Goal: Information Seeking & Learning: Learn about a topic

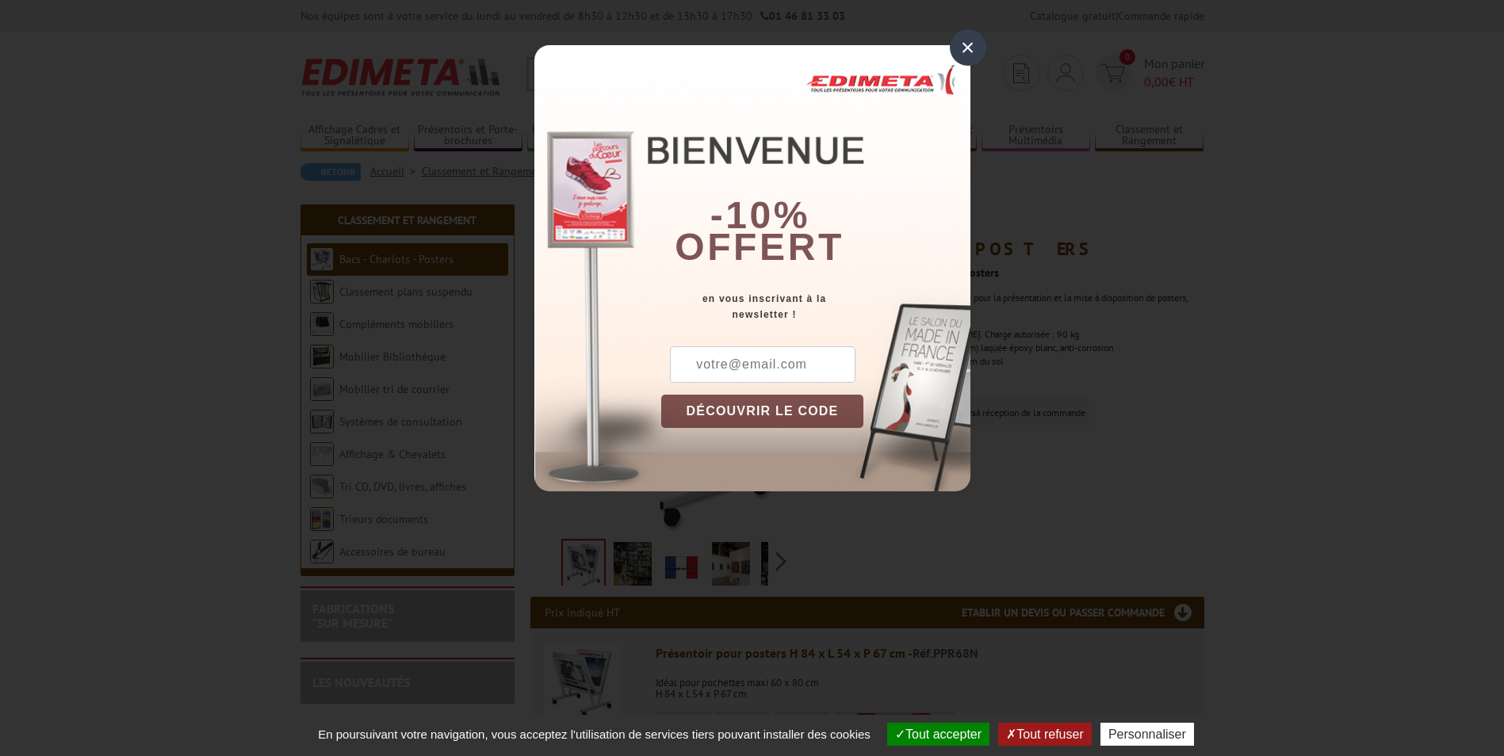
drag, startPoint x: 968, startPoint y: 42, endPoint x: 891, endPoint y: 193, distance: 169.1
click at [968, 47] on div "×" at bounding box center [968, 47] width 36 height 36
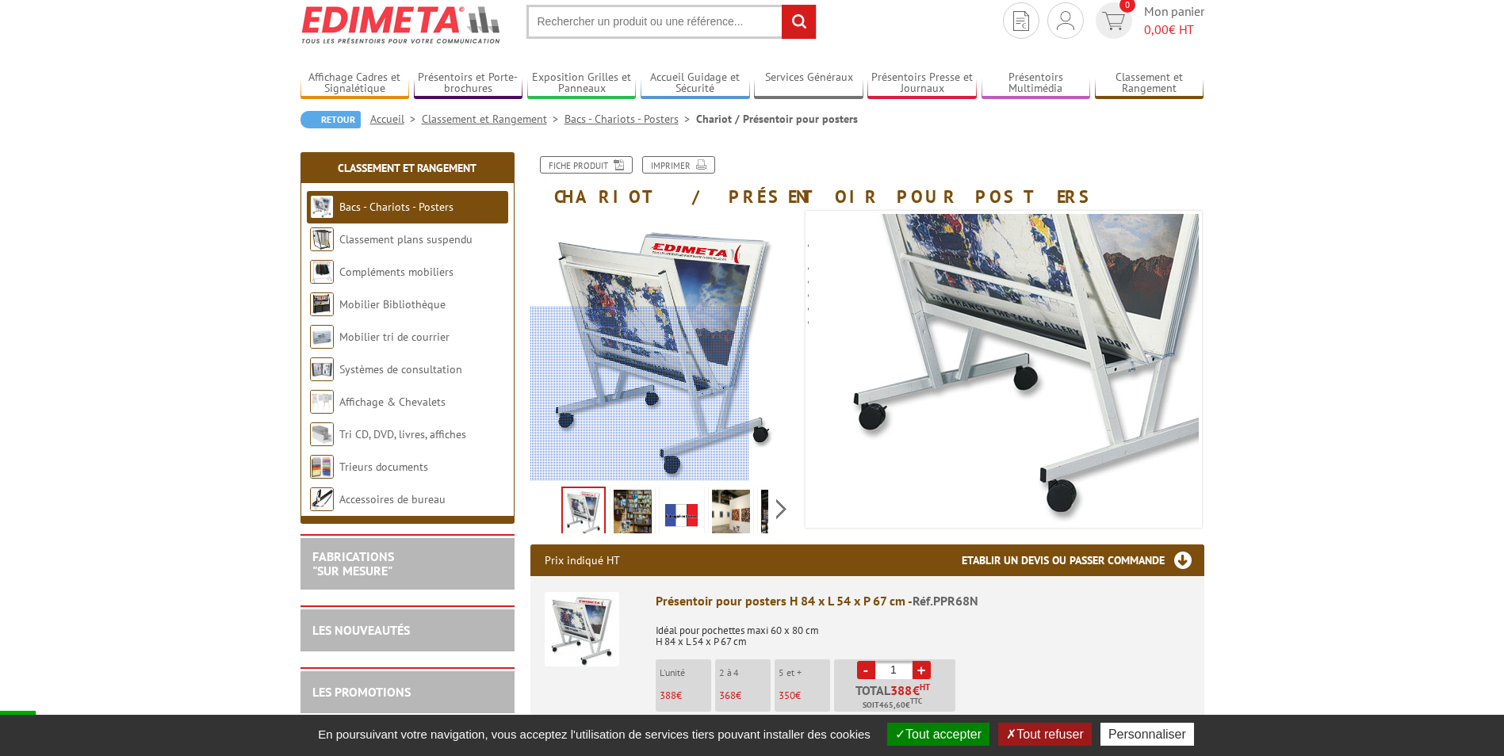
scroll to position [159, 0]
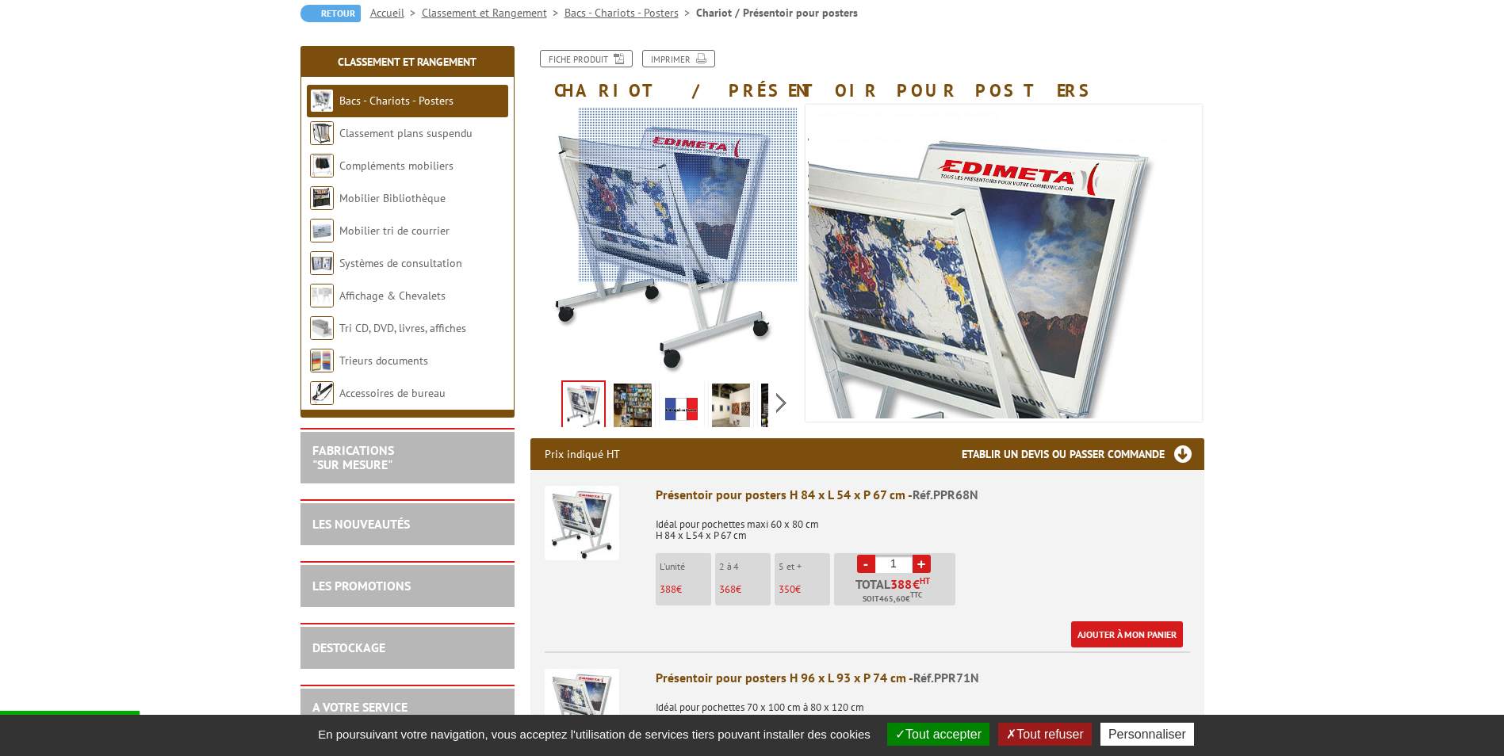
click at [688, 177] on div at bounding box center [688, 195] width 219 height 174
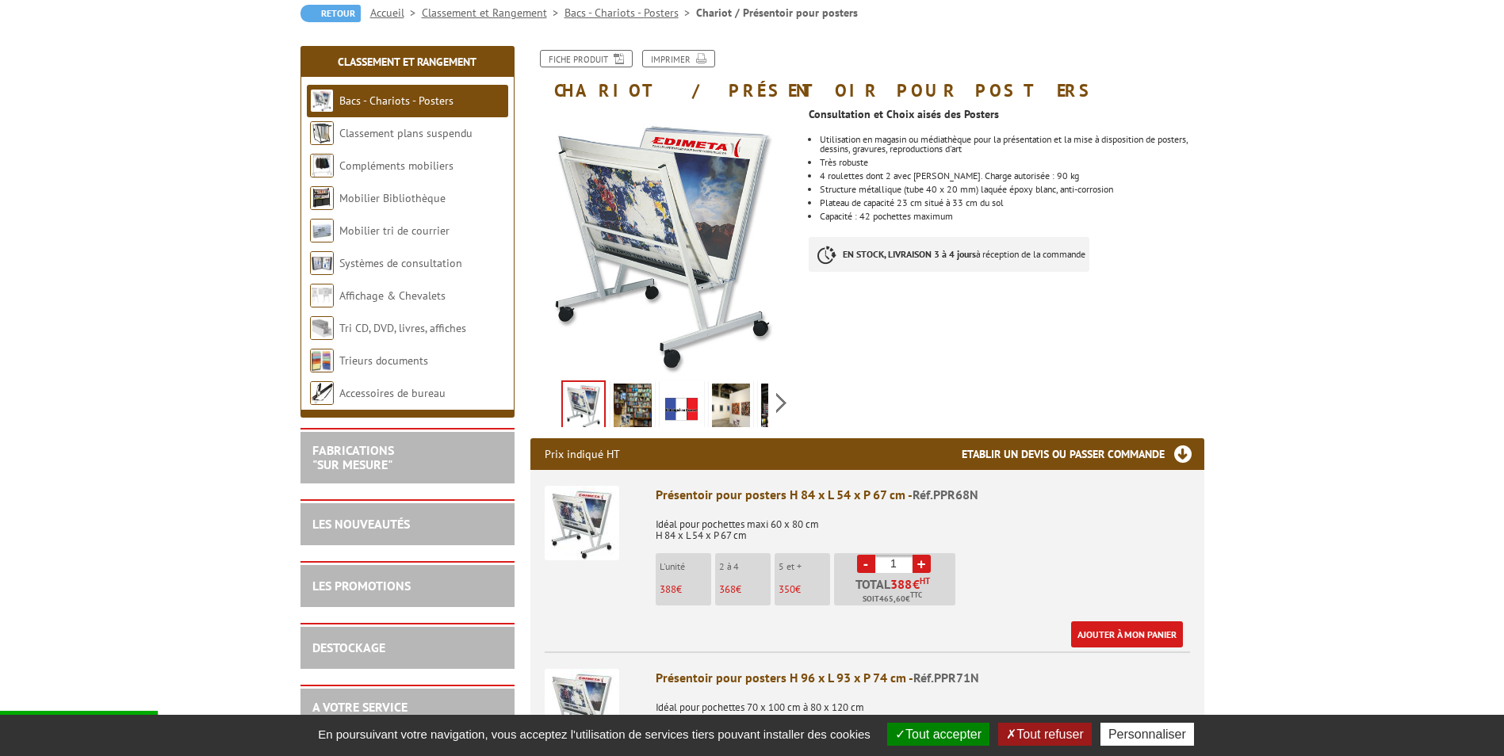
scroll to position [317, 0]
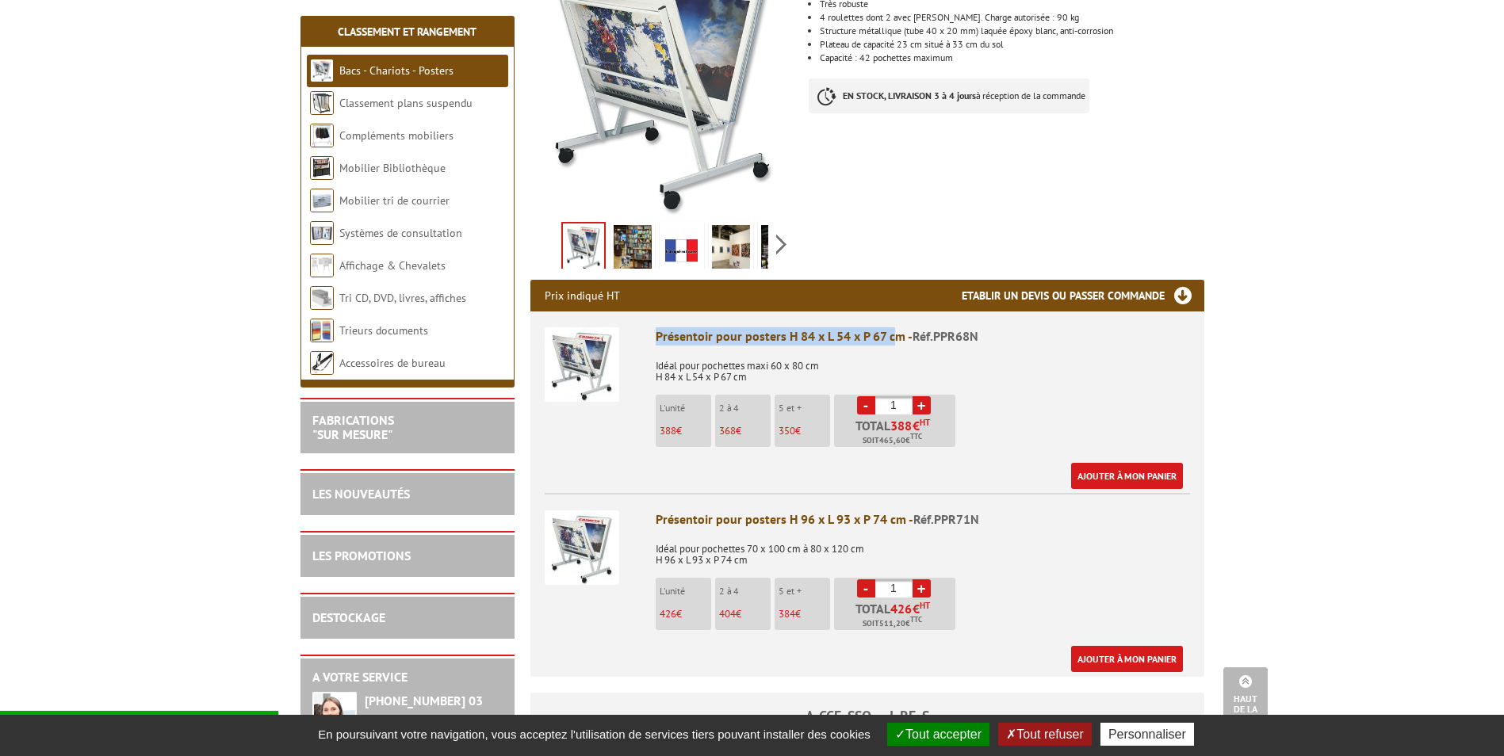
drag, startPoint x: 820, startPoint y: 331, endPoint x: 1019, endPoint y: 352, distance: 200.0
click at [1019, 352] on li "Présentoir pour posters H 84 x L 54 x P 67 cm - Réf.PPR68N Idéal pour pochettes…" at bounding box center [867, 401] width 645 height 178
drag, startPoint x: 1019, startPoint y: 352, endPoint x: 942, endPoint y: 356, distance: 77.8
click at [942, 356] on p "Idéal pour pochettes maxi 60 x 80 cm H 84 x L 54 x P 67 cm" at bounding box center [923, 366] width 534 height 33
drag, startPoint x: 878, startPoint y: 370, endPoint x: 644, endPoint y: 321, distance: 239.7
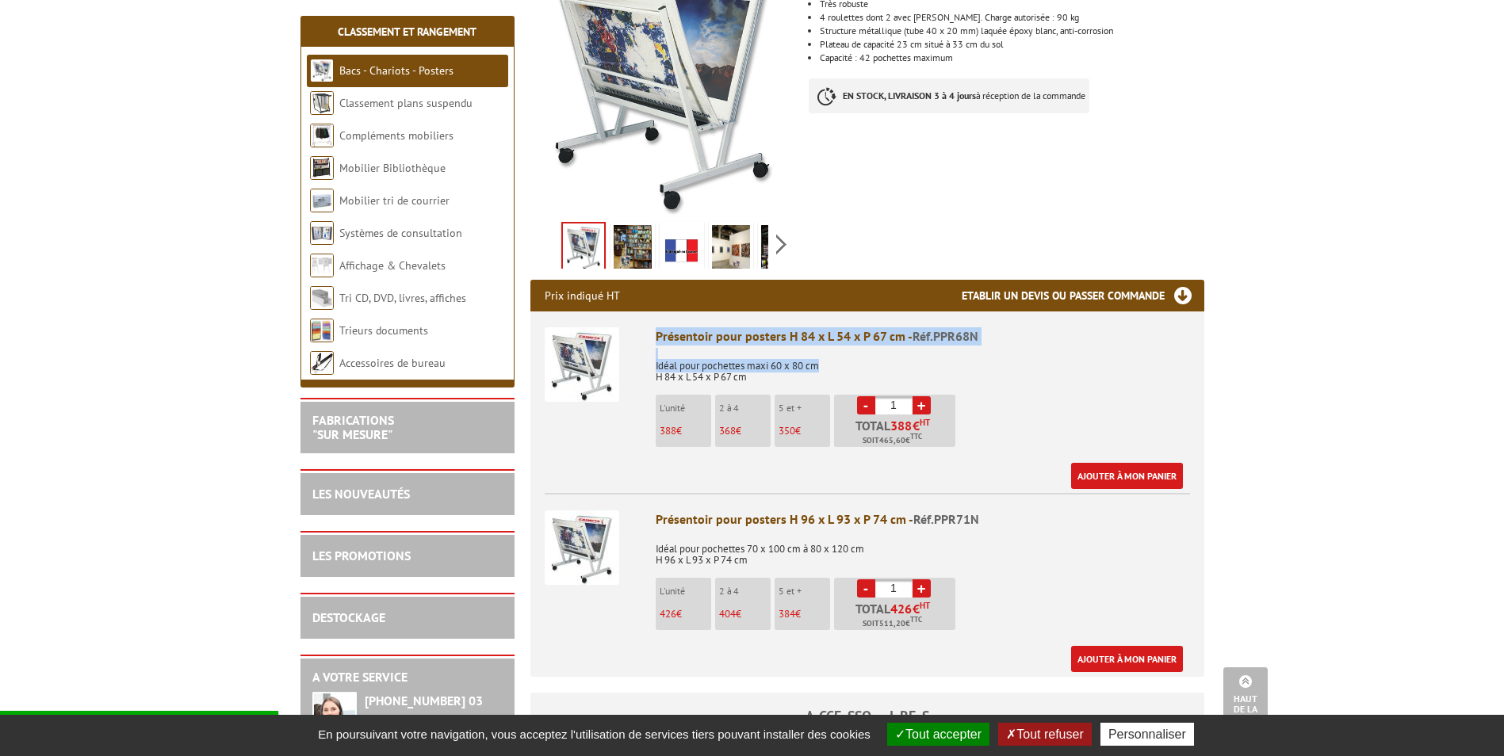
click at [644, 321] on li "Présentoir pour posters H 84 x L 54 x P 67 cm - Réf.PPR68N Idéal pour pochettes…" at bounding box center [867, 401] width 645 height 178
drag, startPoint x: 644, startPoint y: 321, endPoint x: 666, endPoint y: 327, distance: 23.1
click at [666, 327] on div "Présentoir pour posters H 84 x L 54 x P 67 cm - Réf.PPR68N" at bounding box center [923, 336] width 534 height 18
drag, startPoint x: 705, startPoint y: 345, endPoint x: 801, endPoint y: 373, distance: 100.6
click at [801, 373] on div "Présentoir pour posters H 84 x L 54 x P 67 cm - Réf.PPR68N Idéal pour pochettes…" at bounding box center [923, 408] width 534 height 162
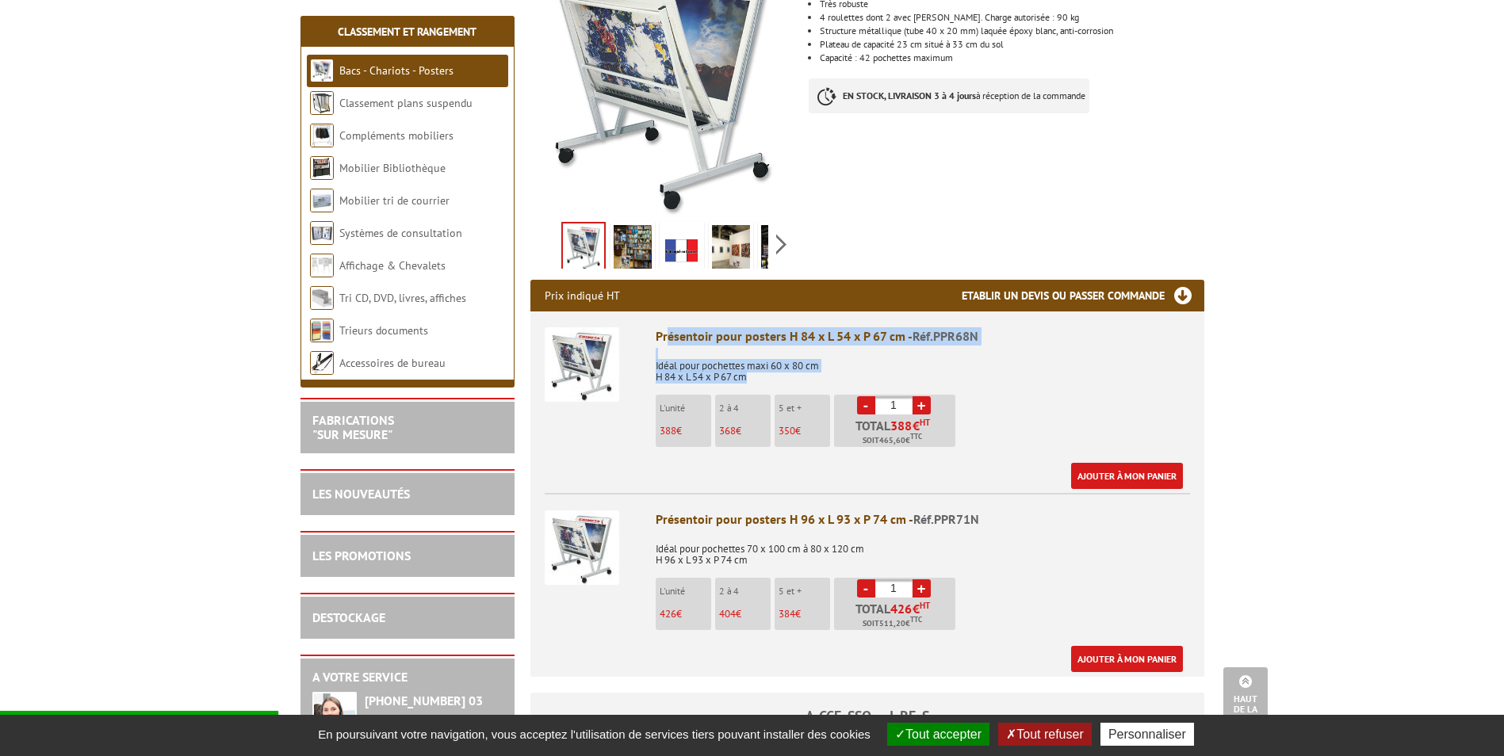
click at [799, 373] on p "Idéal pour pochettes maxi 60 x 80 cm H 84 x L 54 x P 67 cm" at bounding box center [923, 366] width 534 height 33
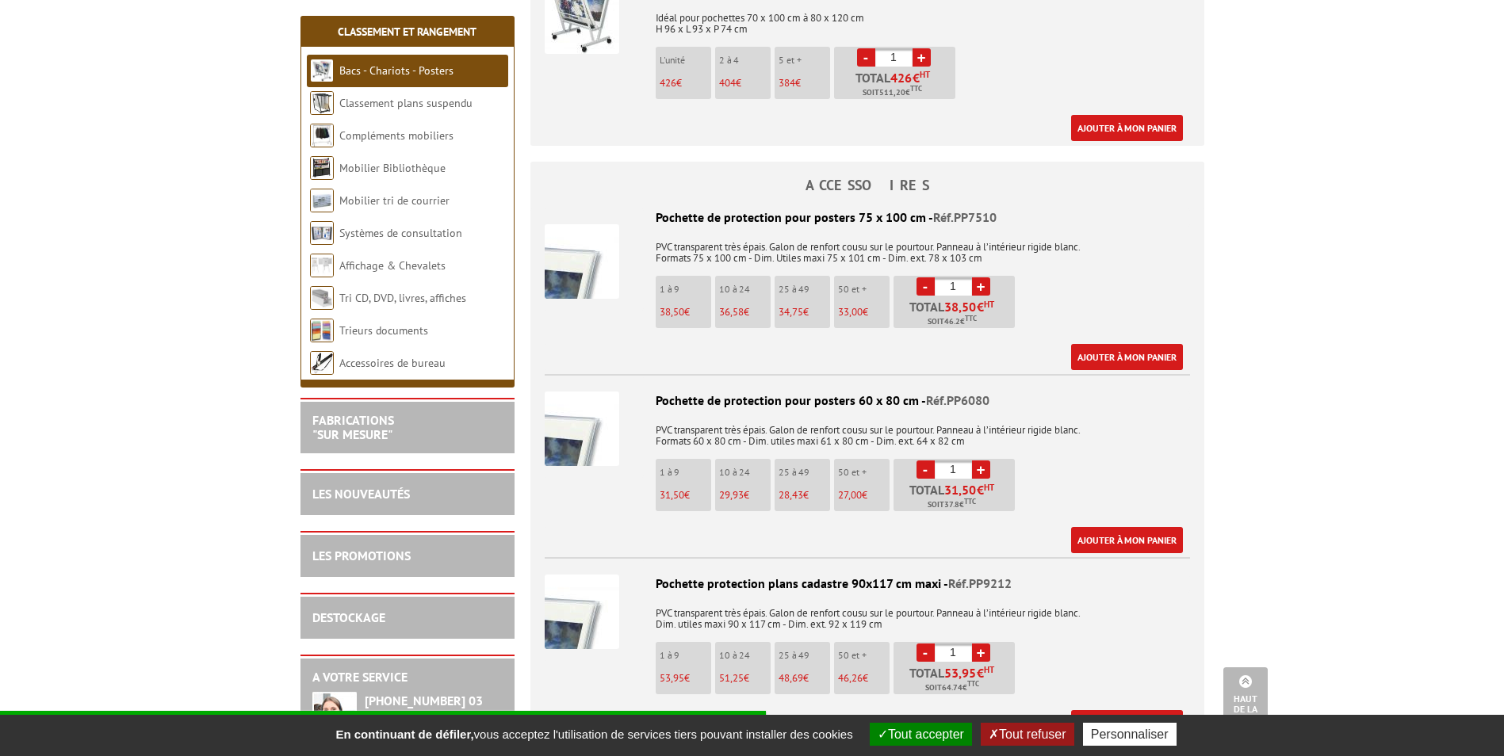
scroll to position [872, 0]
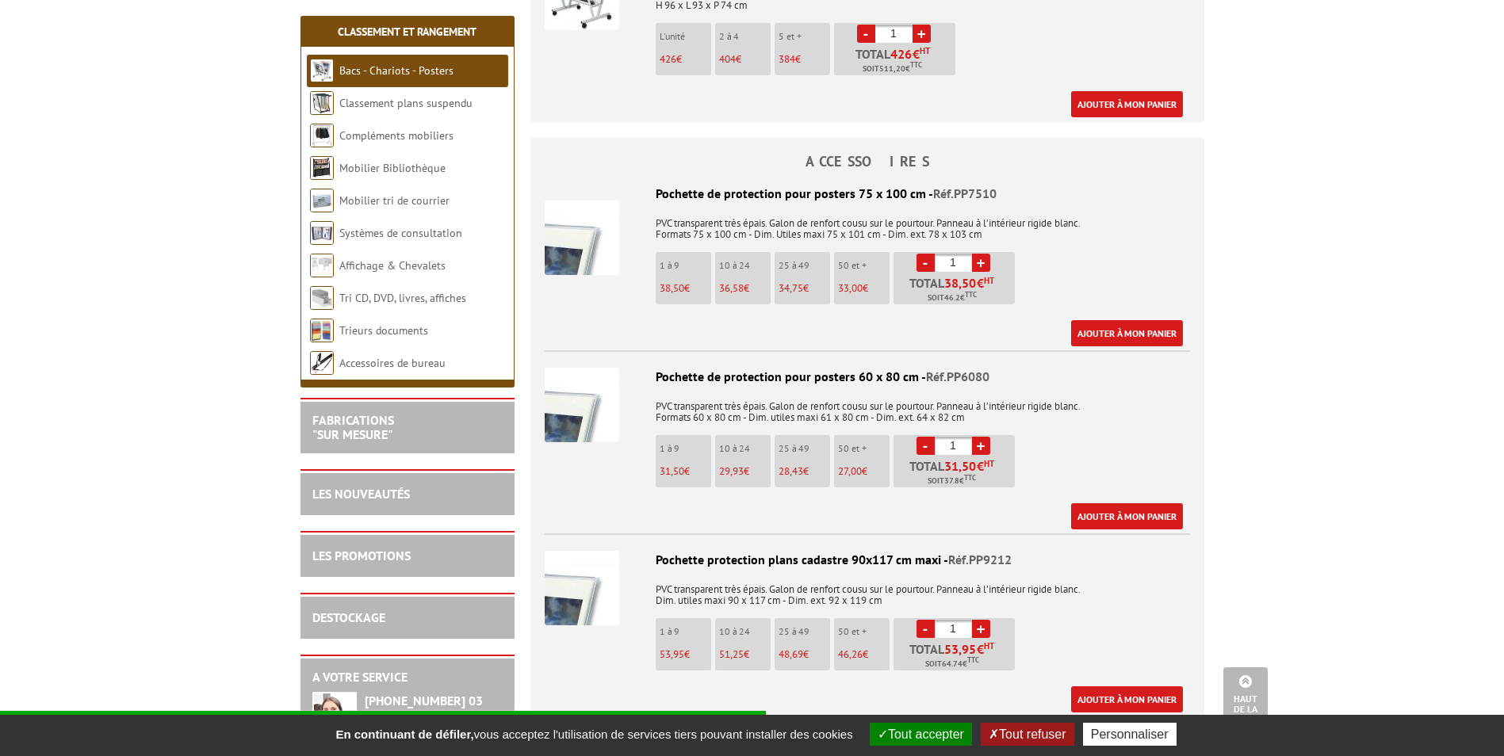
drag, startPoint x: 652, startPoint y: 197, endPoint x: 801, endPoint y: 205, distance: 150.1
click at [801, 205] on div "Pochette de protection pour posters 75 x 100 cm - Réf.PP7510 PVC transparent tr…" at bounding box center [867, 266] width 645 height 162
drag, startPoint x: 801, startPoint y: 205, endPoint x: 705, endPoint y: 217, distance: 97.4
click at [705, 217] on p "PVC transparent très épais. Galon de renfort cousu sur le pourtour. Panneau à l…" at bounding box center [867, 223] width 645 height 33
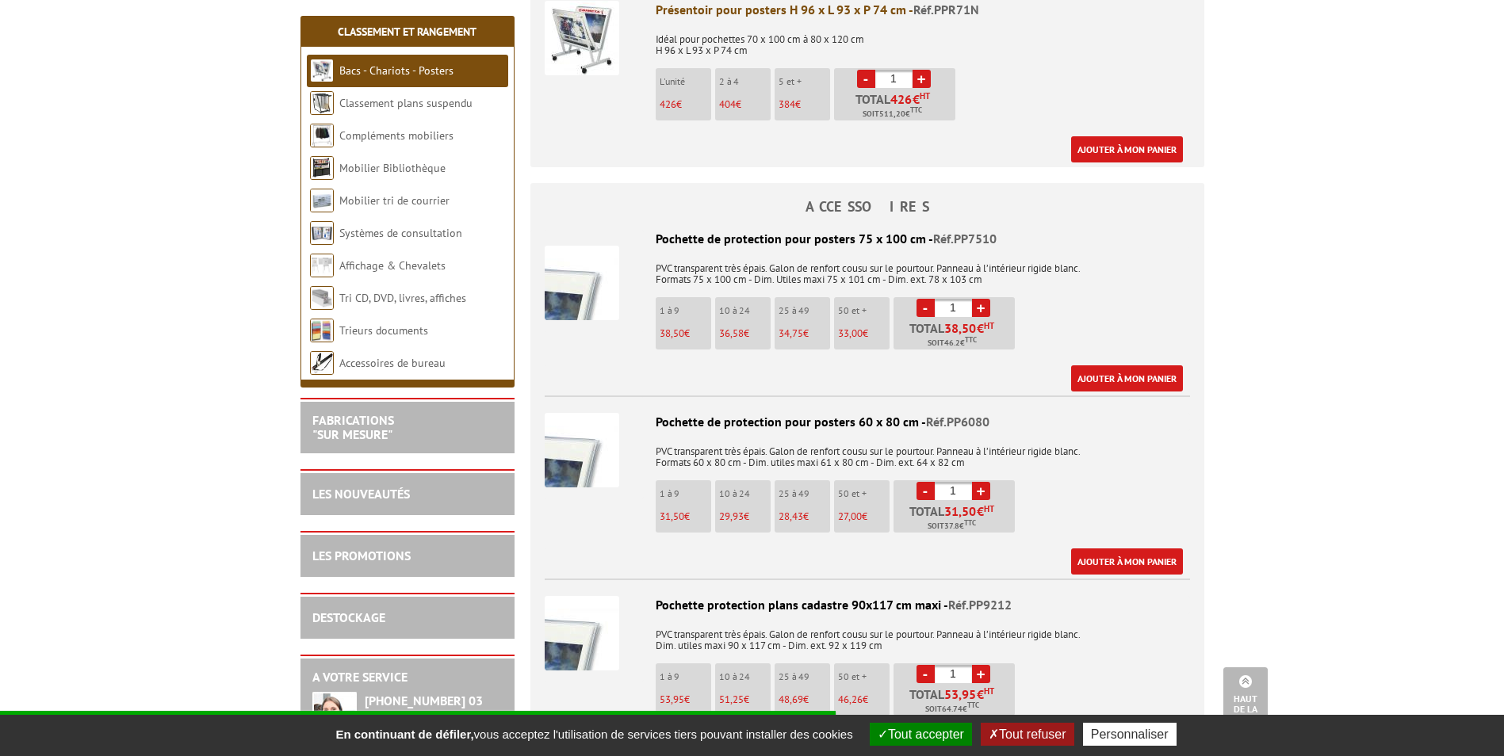
scroll to position [555, 0]
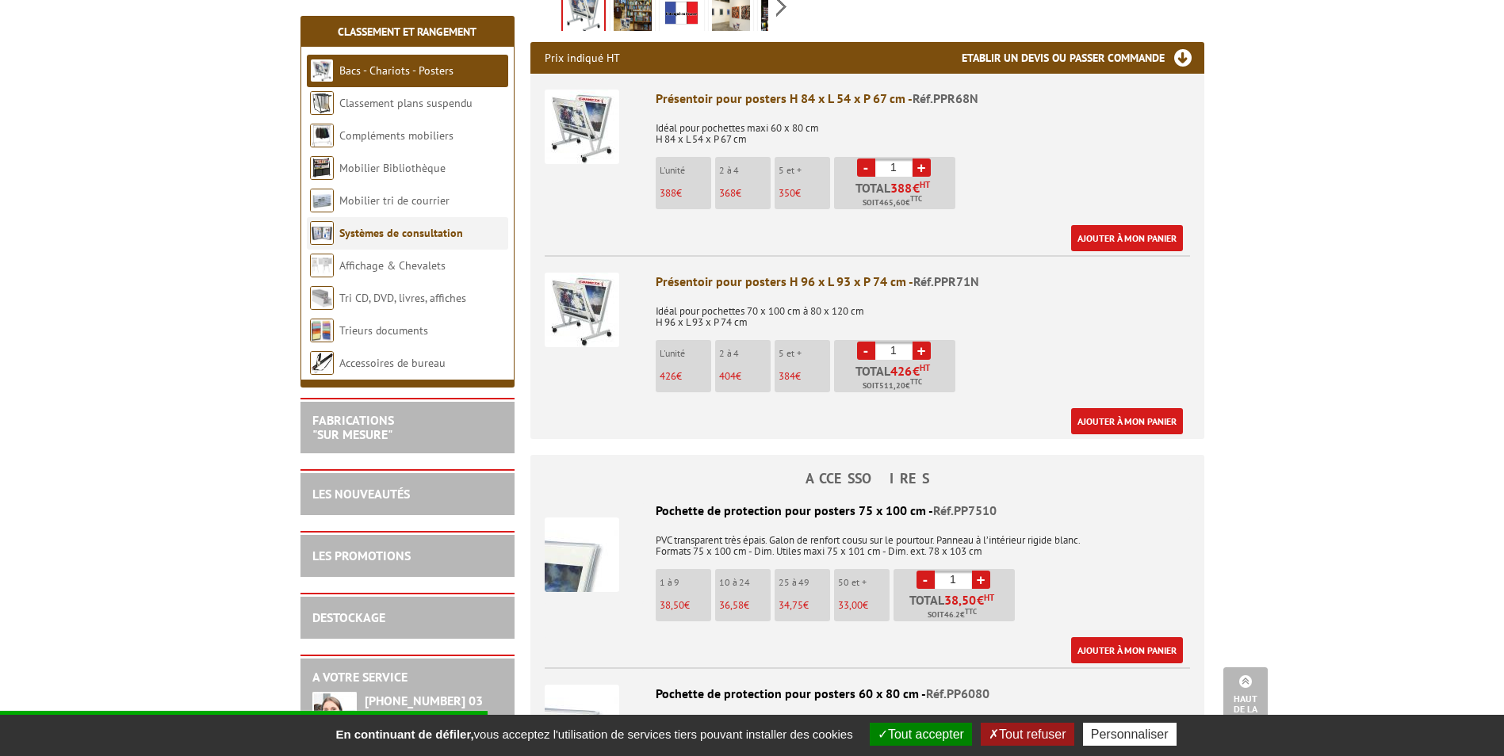
click at [417, 230] on link "Systèmes de consultation" at bounding box center [401, 233] width 124 height 14
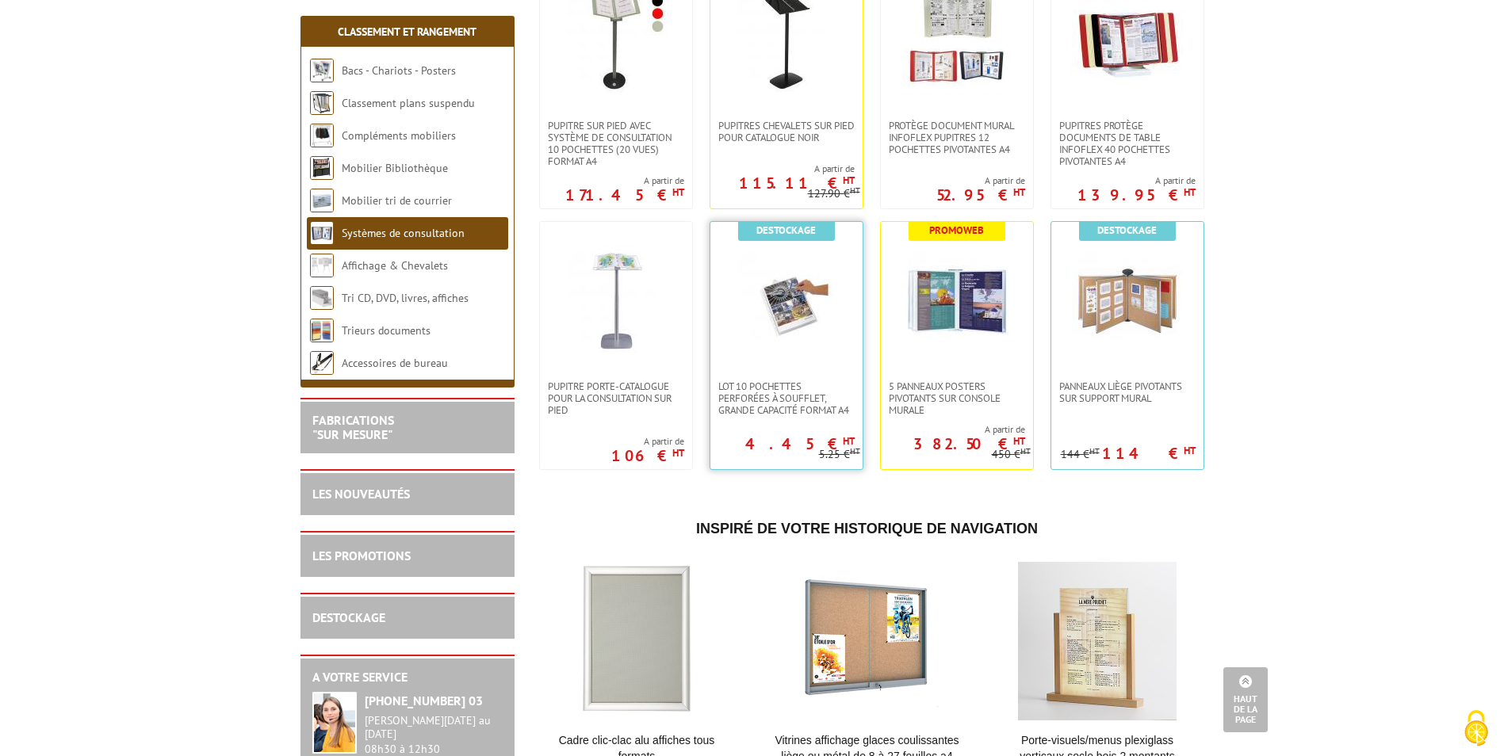
scroll to position [396, 0]
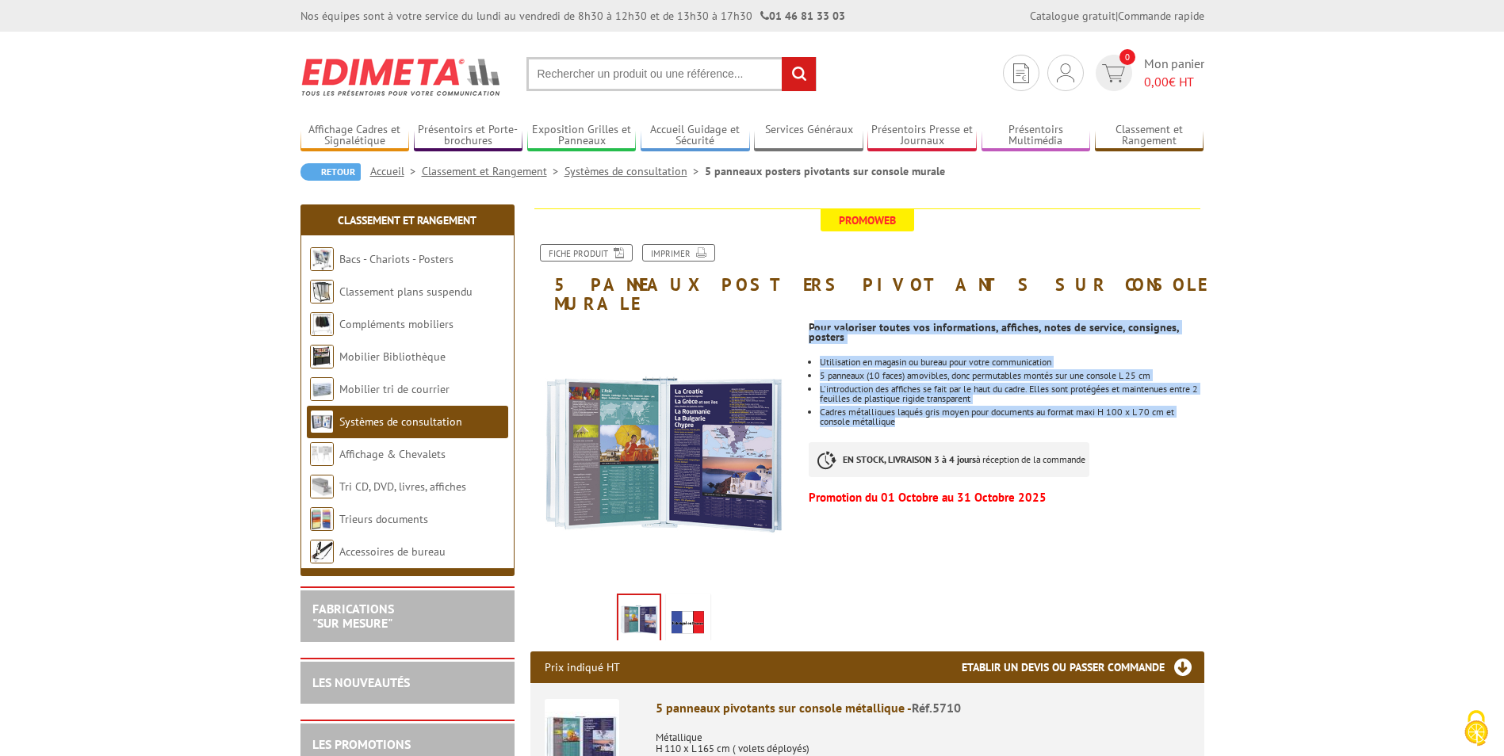
drag, startPoint x: 973, startPoint y: 381, endPoint x: 1056, endPoint y: 415, distance: 88.9
click at [1056, 415] on div "Pour valoriser toutes vos informations, affiches, notes de service, consignes, …" at bounding box center [1012, 411] width 407 height 197
drag, startPoint x: 1056, startPoint y: 415, endPoint x: 904, endPoint y: 380, distance: 156.0
click at [904, 407] on li "Cadres métalliques laqués gris moyen pour documents au format maxi H 100 x L 70…" at bounding box center [1012, 416] width 384 height 19
drag, startPoint x: 942, startPoint y: 390, endPoint x: 816, endPoint y: 318, distance: 145.9
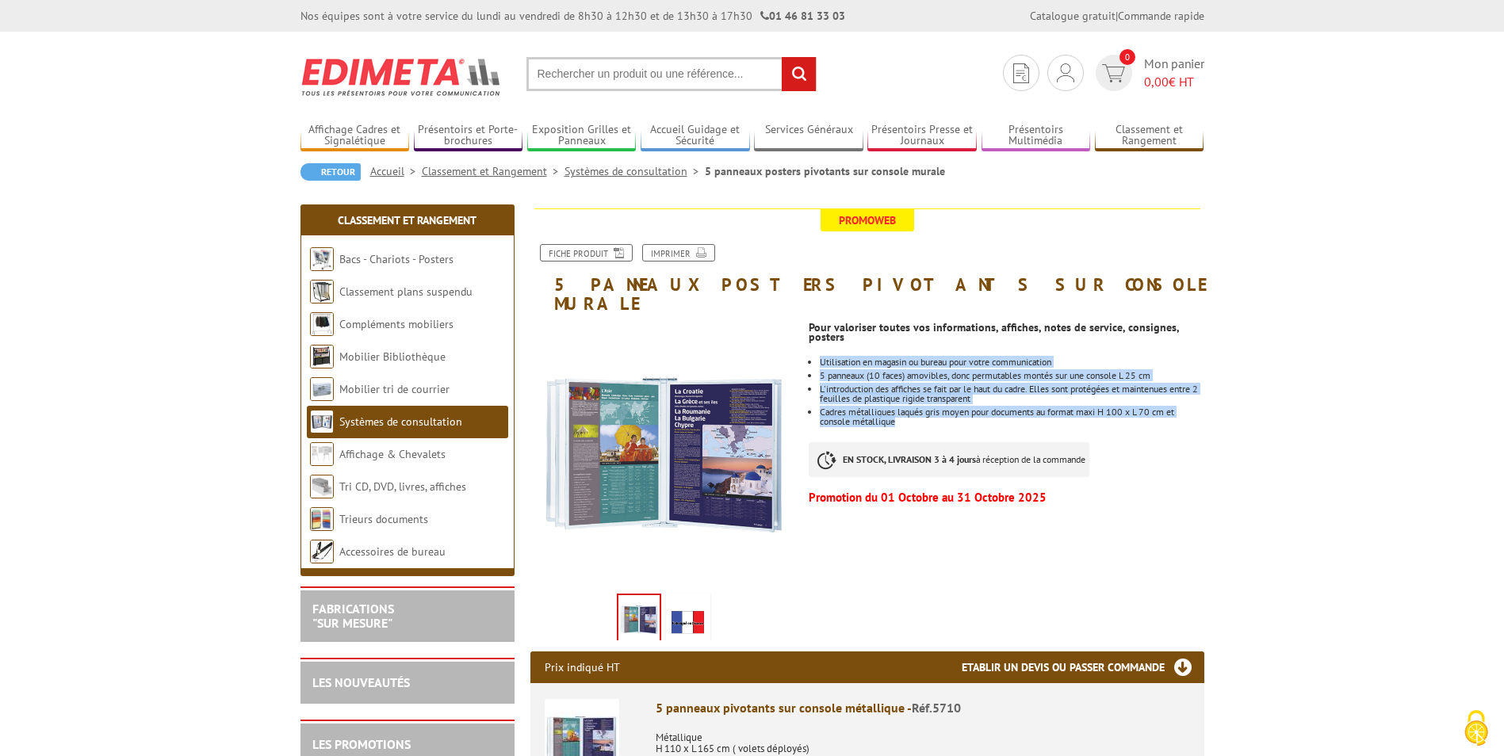
click at [816, 318] on div "Pour valoriser toutes vos informations, affiches, notes de service, consignes, …" at bounding box center [1012, 411] width 407 height 197
drag, startPoint x: 816, startPoint y: 318, endPoint x: 816, endPoint y: 327, distance: 8.8
click at [815, 324] on div "Pour valoriser toutes vos informations, affiches, notes de service, consignes, …" at bounding box center [1012, 411] width 407 height 197
